Goal: Task Accomplishment & Management: Manage account settings

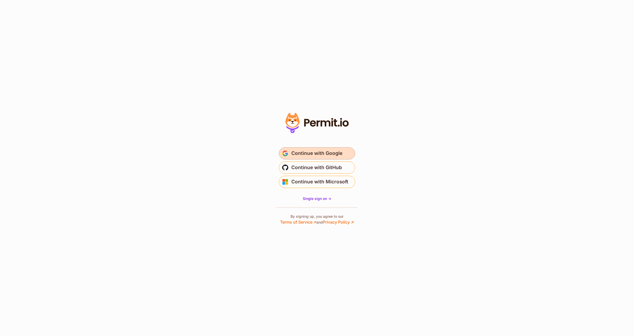
click at [321, 153] on span "Continue with Google" at bounding box center [316, 153] width 51 height 8
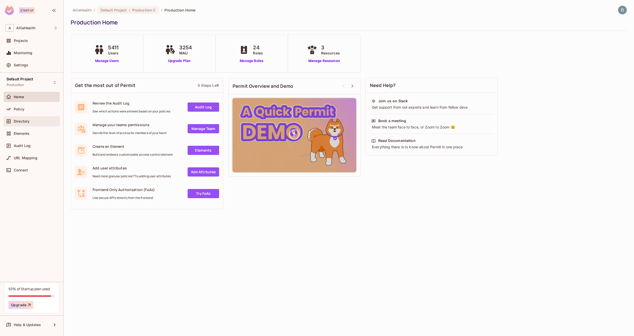
click at [29, 121] on span "Directory" at bounding box center [22, 121] width 16 height 4
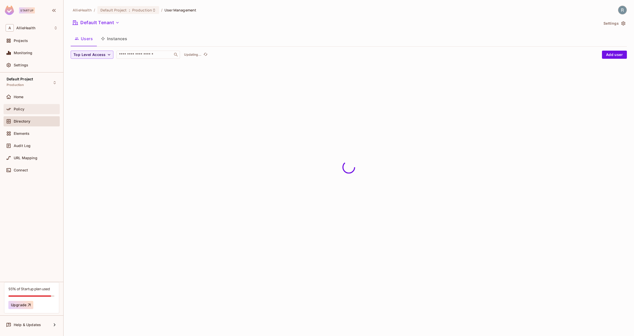
click at [31, 112] on div "Policy" at bounding box center [32, 109] width 56 height 10
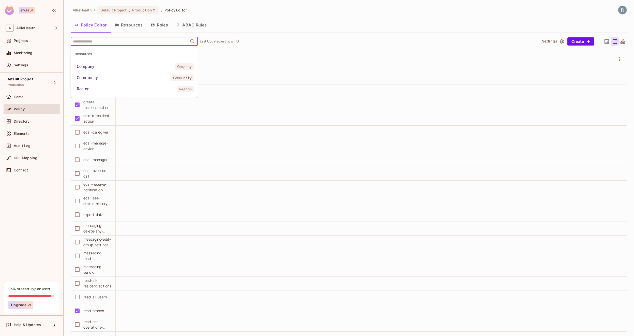
click at [124, 42] on input "text" at bounding box center [130, 41] width 116 height 9
type input "*********"
click at [111, 64] on li "Community Community" at bounding box center [134, 66] width 127 height 9
click at [304, 41] on div "Community ​ Last Updated just now" at bounding box center [302, 41] width 463 height 9
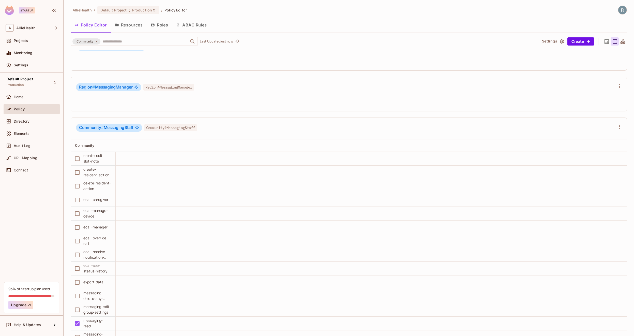
scroll to position [5097, 0]
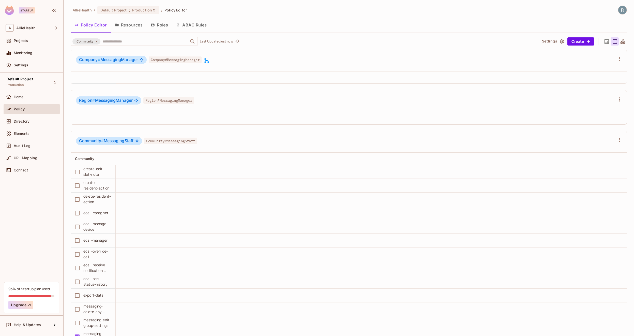
click at [157, 28] on button "Roles" at bounding box center [159, 25] width 25 height 13
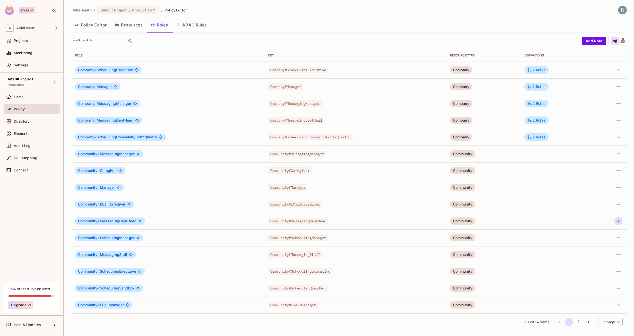
click at [619, 220] on icon "button" at bounding box center [618, 221] width 6 height 6
click at [165, 239] on div at bounding box center [317, 168] width 634 height 336
click at [122, 25] on button "Resources" at bounding box center [129, 25] width 36 height 13
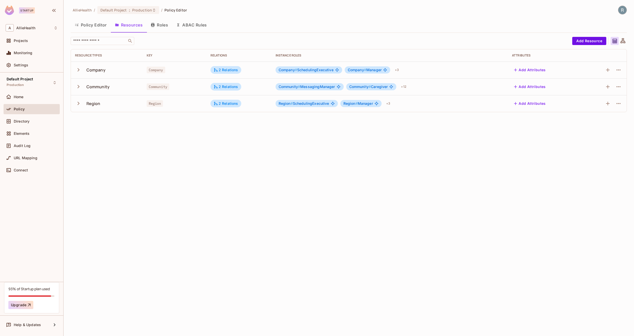
click at [79, 87] on icon "button" at bounding box center [78, 86] width 7 height 7
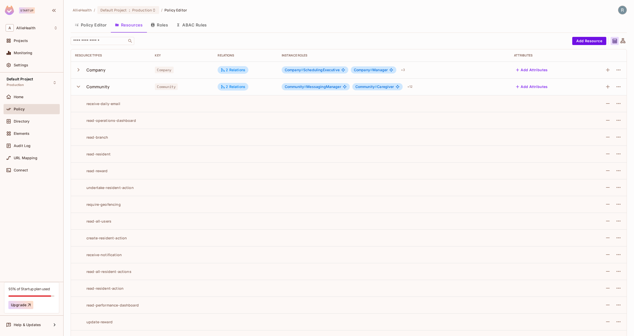
click at [78, 85] on icon "button" at bounding box center [78, 86] width 7 height 7
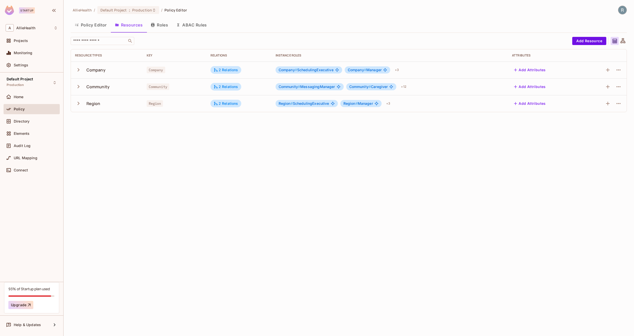
click at [91, 25] on button "Policy Editor" at bounding box center [91, 25] width 40 height 13
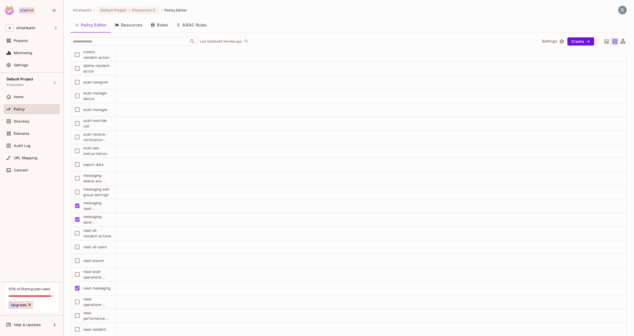
scroll to position [3957, 0]
